Goal: Task Accomplishment & Management: Use online tool/utility

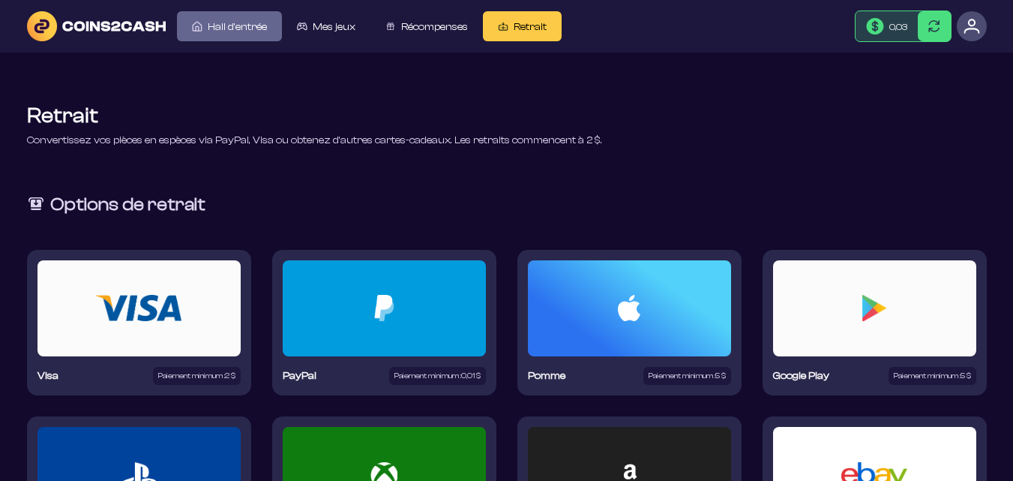
click at [211, 21] on font "Hall d'entrée" at bounding box center [237, 27] width 59 height 12
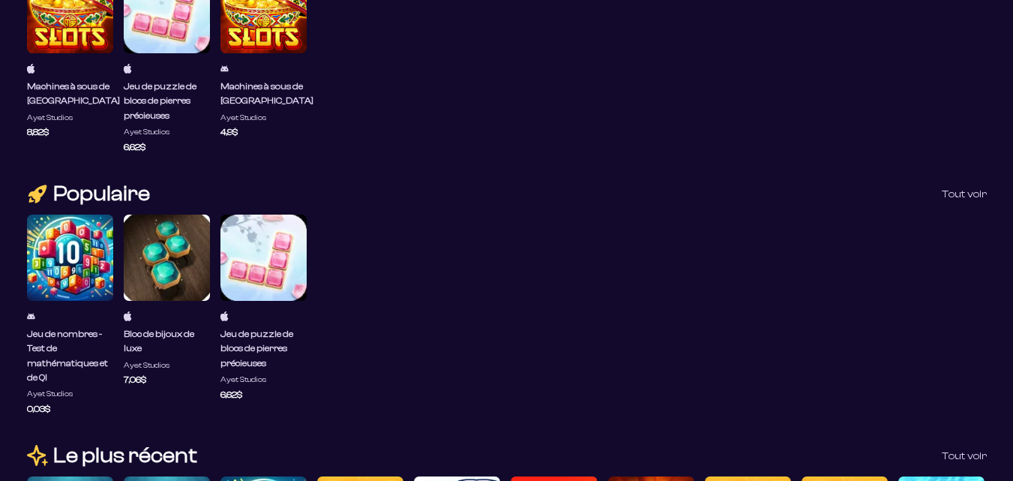
scroll to position [825, 0]
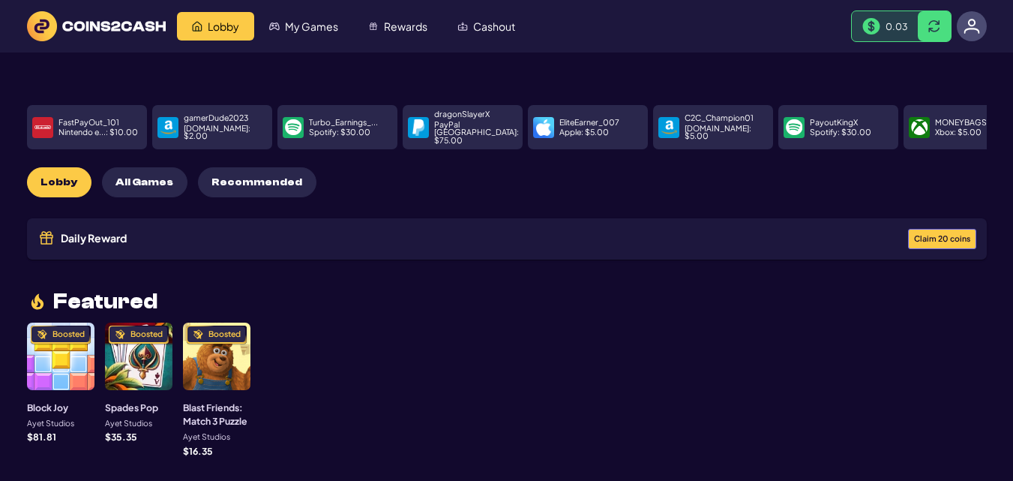
scroll to position [75, 0]
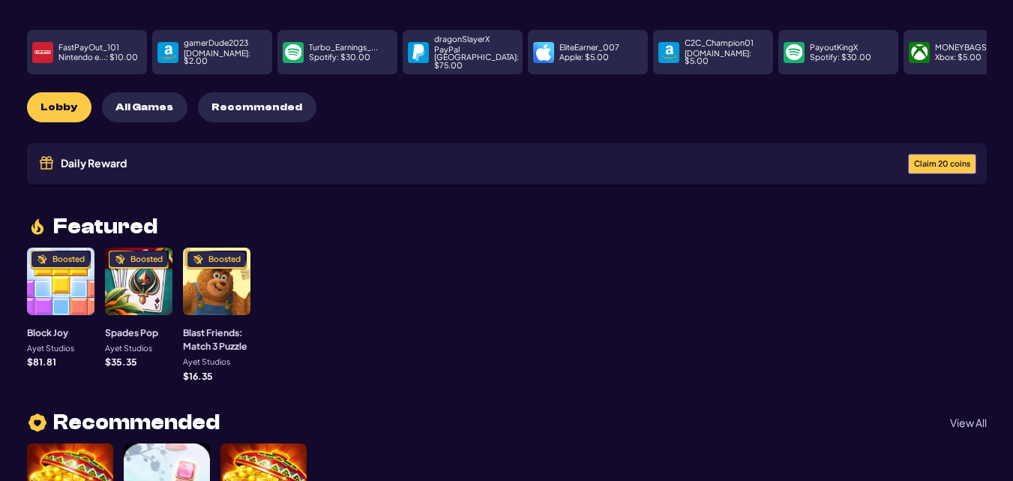
click at [941, 160] on span "Claim 20 coins" at bounding box center [942, 164] width 56 height 8
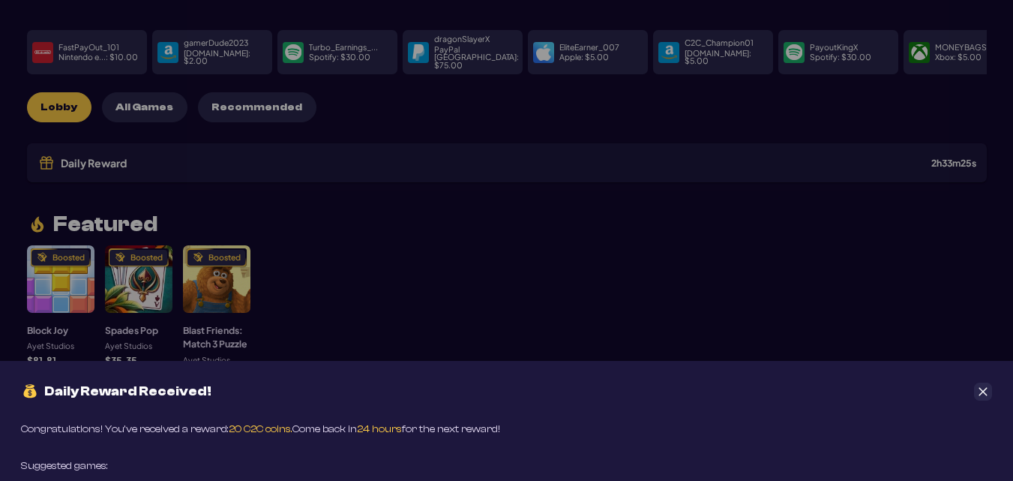
click at [983, 392] on icon "Close" at bounding box center [984, 391] width 8 height 8
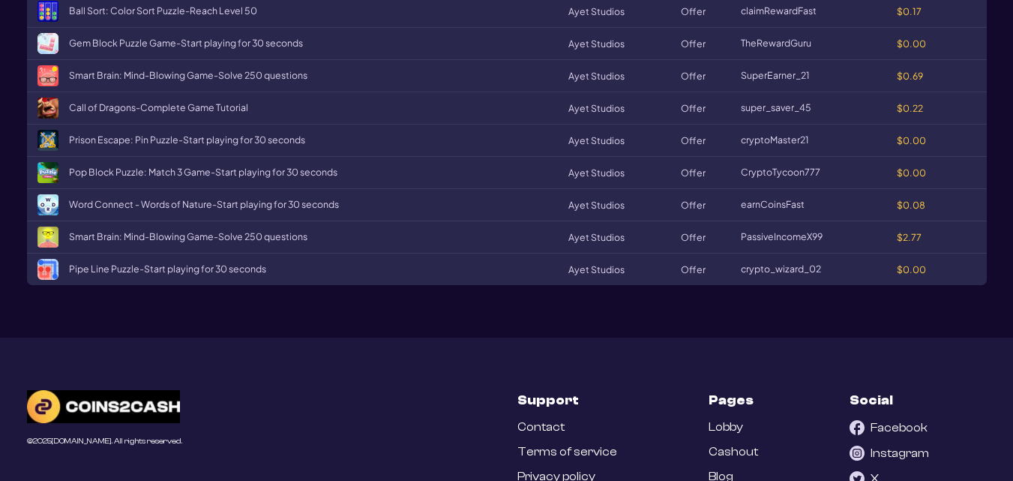
scroll to position [1879, 0]
